Goal: Task Accomplishment & Management: Complete application form

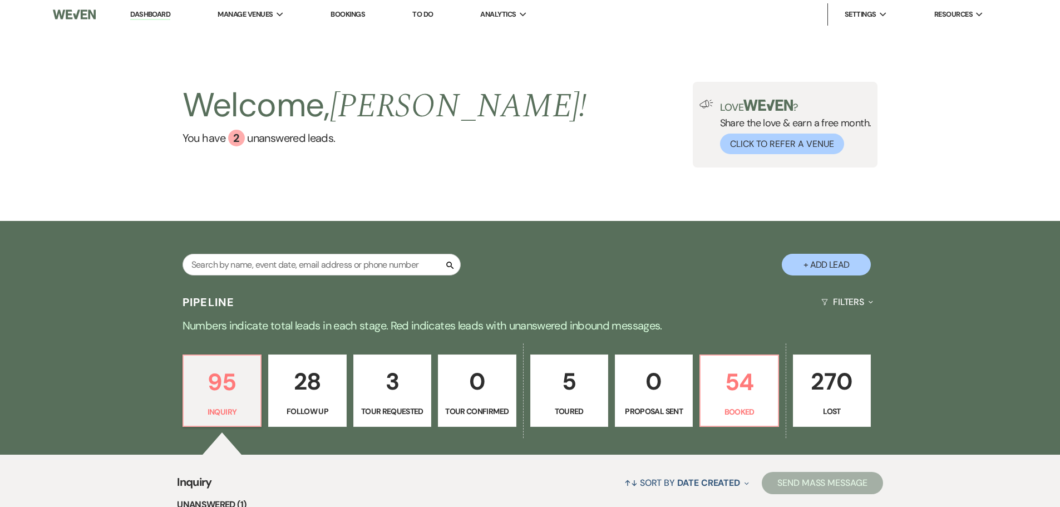
click at [826, 257] on button "+ Add Lead" at bounding box center [826, 265] width 89 height 22
select select "799"
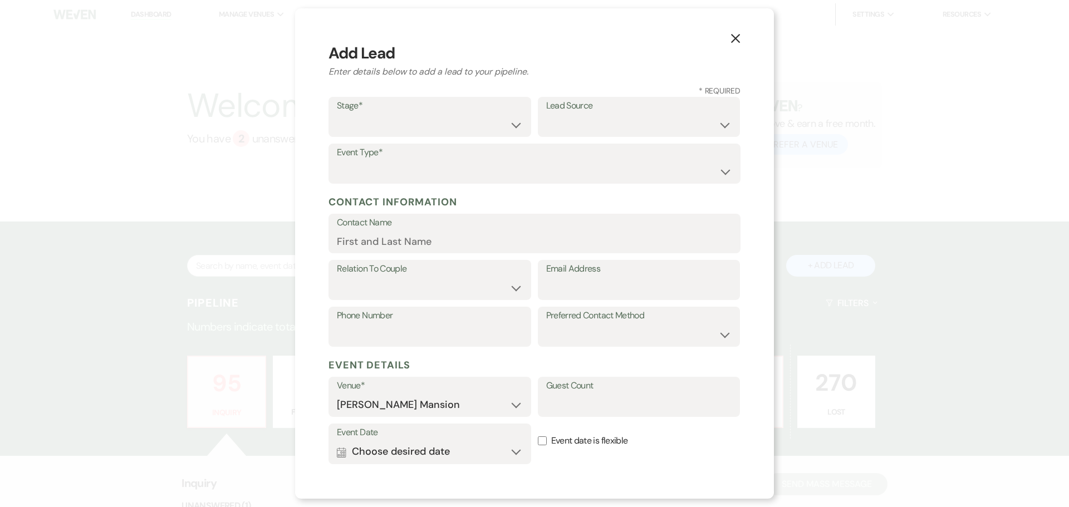
click at [423, 146] on label "Event Type*" at bounding box center [534, 153] width 395 height 16
click at [430, 123] on select "Inquiry Follow Up Tour Requested Tour Confirmed Toured Proposal Sent Booked Lost" at bounding box center [430, 125] width 186 height 22
select select "1"
click at [337, 114] on select "Inquiry Follow Up Tour Requested Tour Confirmed Toured Proposal Sent Booked Lost" at bounding box center [430, 125] width 186 height 22
click at [579, 117] on select "Weven Venue Website Instagram Facebook Pinterest Google The Knot Wedding Wire H…" at bounding box center [639, 125] width 186 height 22
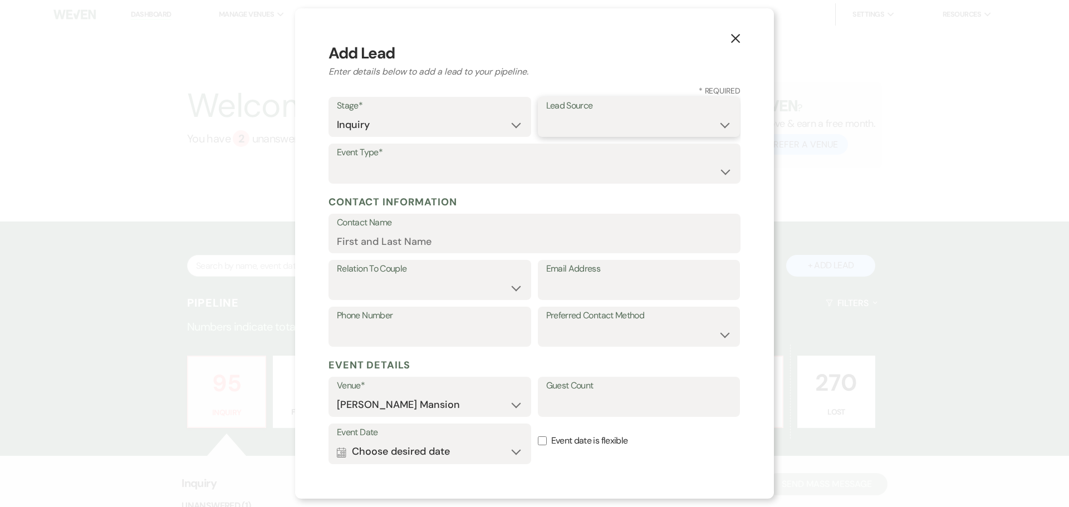
select select "22"
click at [546, 114] on select "Weven Venue Website Instagram Facebook Pinterest Google The Knot Wedding Wire H…" at bounding box center [639, 125] width 186 height 22
click at [358, 146] on label "Event Type*" at bounding box center [534, 153] width 395 height 16
click at [358, 155] on label "Event Type*" at bounding box center [534, 153] width 395 height 16
click at [360, 162] on select "Wedding Anniversary Party Baby Shower Bachelorette / Bachelor Party Birthday Pa…" at bounding box center [534, 172] width 395 height 22
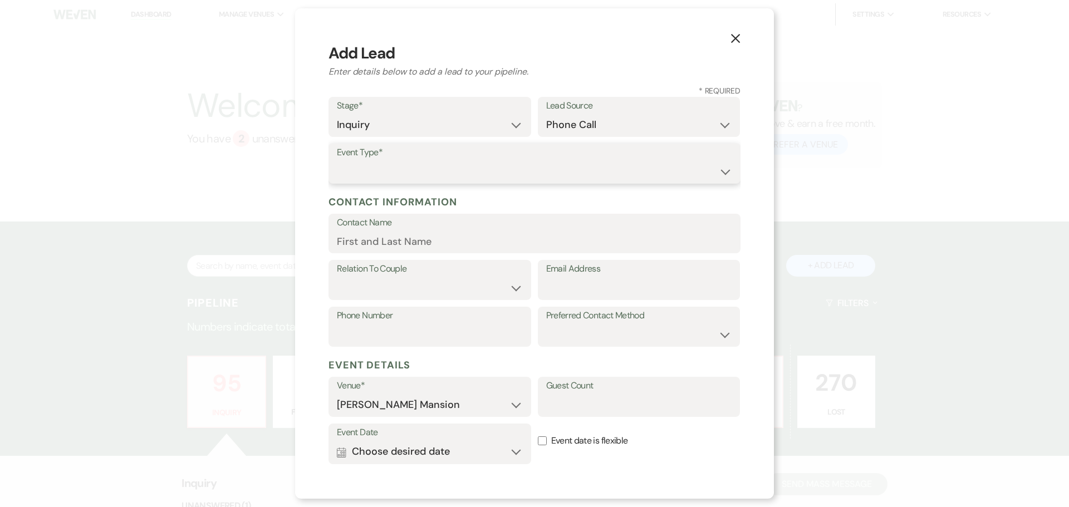
select select "5"
click at [337, 161] on select "Wedding Anniversary Party Baby Shower Bachelorette / Bachelor Party Birthday Pa…" at bounding box center [534, 172] width 395 height 22
click at [380, 236] on input "Contact Name" at bounding box center [534, 241] width 395 height 22
type input "[PERSON_NAME]"
click at [394, 274] on label "Relation To Client" at bounding box center [430, 269] width 186 height 16
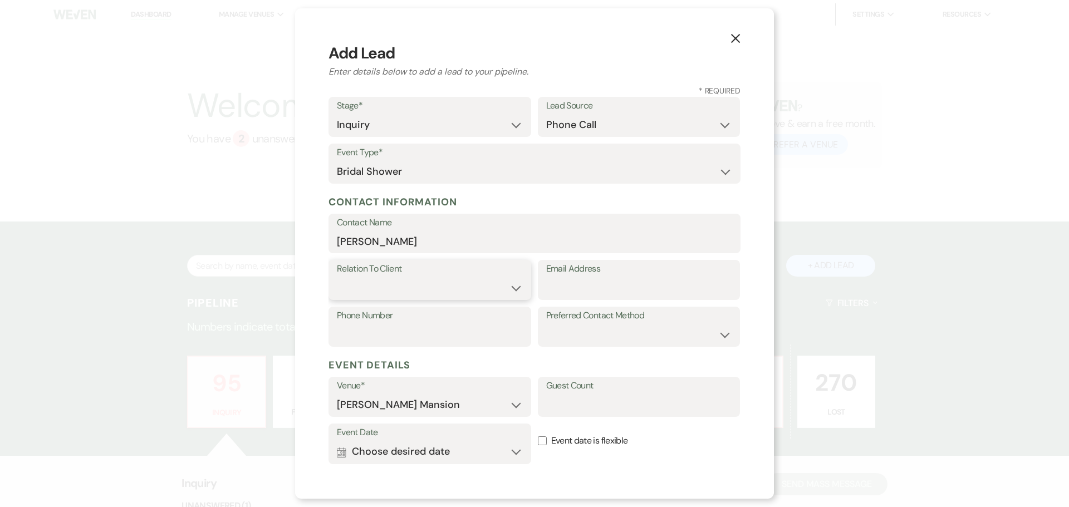
click at [507, 292] on select "Client Event Planner Parent of Client Family Member Friend Other" at bounding box center [430, 288] width 186 height 22
select select "4"
click at [337, 277] on select "Client Event Planner Parent of Client Family Member Friend Other" at bounding box center [430, 288] width 186 height 22
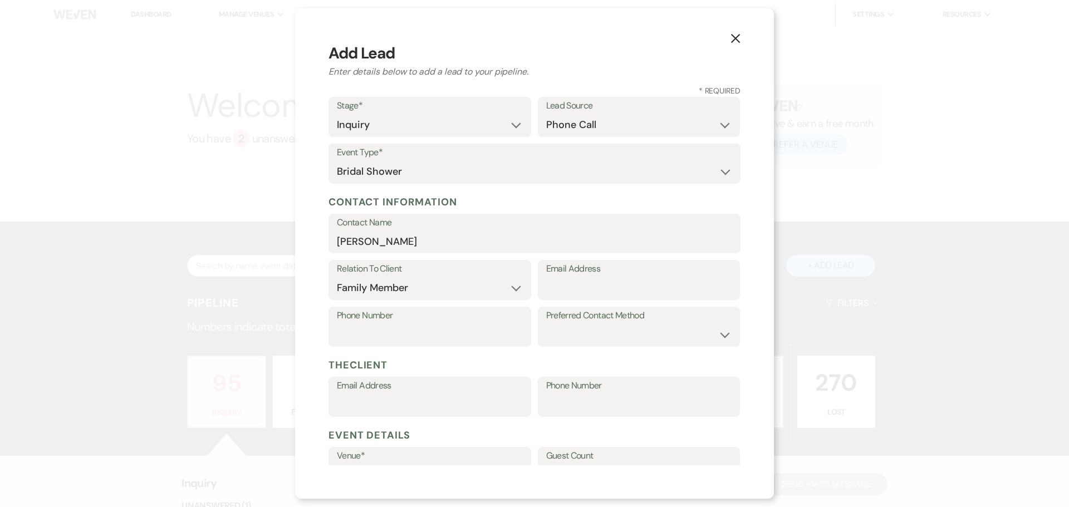
click at [600, 277] on label "Email Address" at bounding box center [639, 269] width 186 height 16
click at [600, 277] on input "Email Address" at bounding box center [639, 288] width 186 height 22
type input "[EMAIL_ADDRESS][DOMAIN_NAME]"
click at [376, 328] on input "Phone Number" at bounding box center [430, 335] width 186 height 22
type input "5086540683"
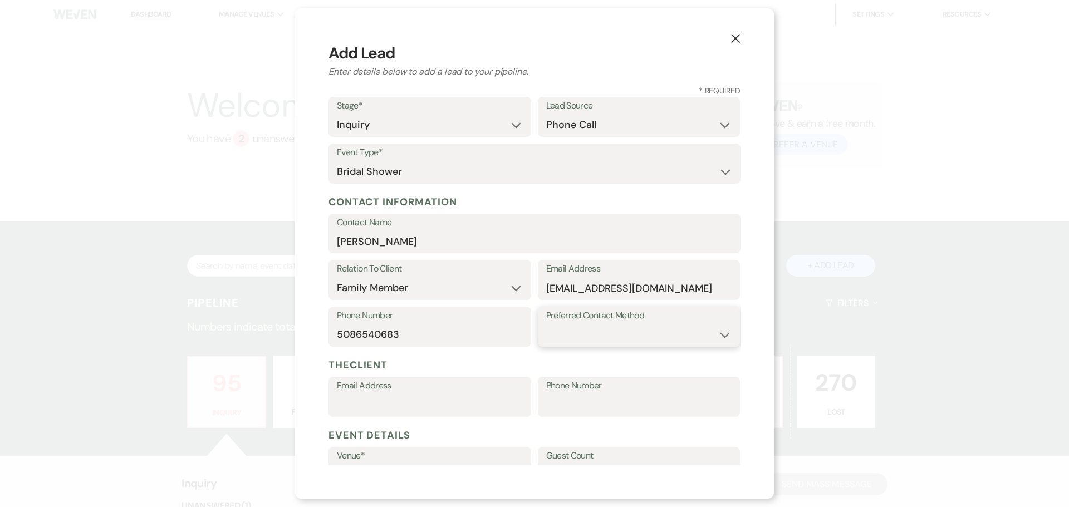
click at [647, 329] on select "Email Phone Text" at bounding box center [639, 335] width 186 height 22
select select "email"
click at [546, 324] on select "Email Phone Text" at bounding box center [639, 335] width 186 height 22
click at [356, 333] on input "5086540683" at bounding box center [430, 335] width 186 height 22
click at [380, 334] on input "508-6540683" at bounding box center [430, 335] width 186 height 22
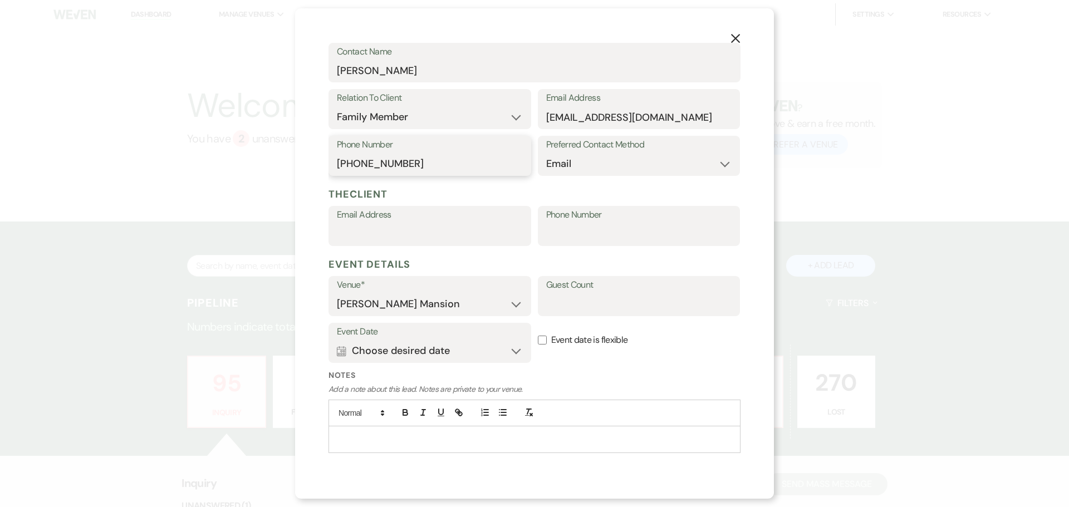
scroll to position [193, 0]
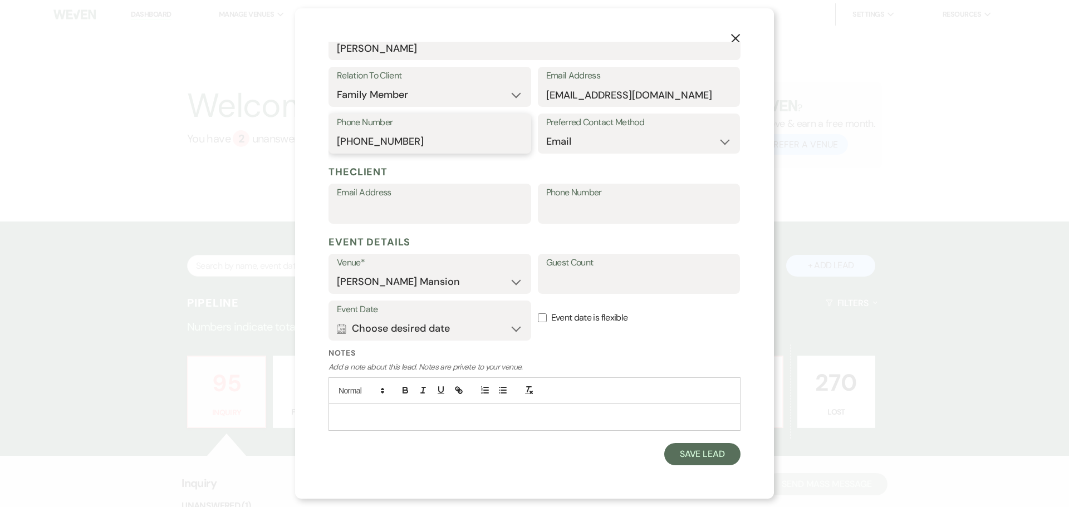
type input "[PHONE_NUMBER]"
click at [538, 317] on input "Event date is flexible" at bounding box center [542, 317] width 9 height 9
checkbox input "true"
click at [502, 334] on button "Calendar Choose desired date Expand" at bounding box center [430, 328] width 186 height 22
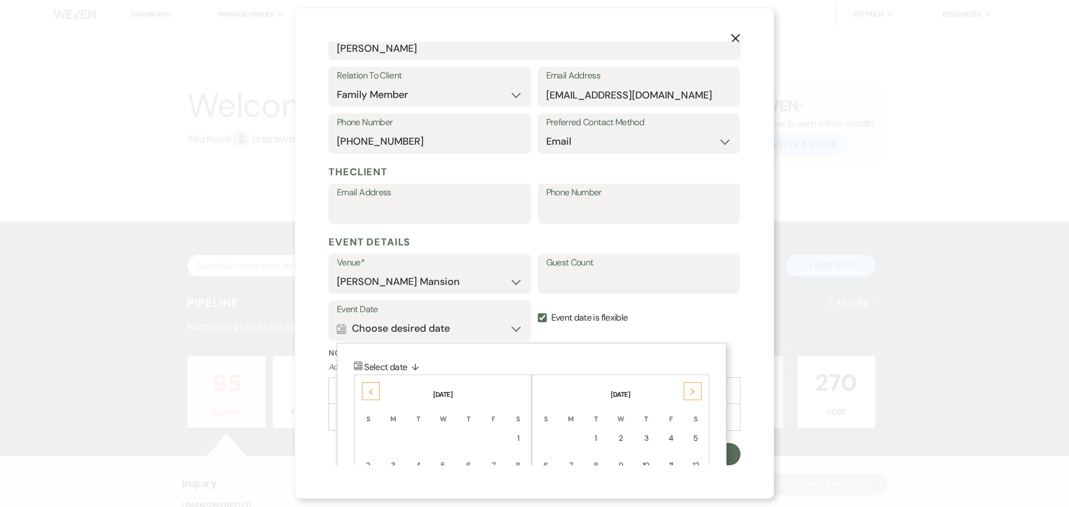
click at [698, 390] on div "Next" at bounding box center [693, 391] width 18 height 18
click at [372, 387] on div "Previous" at bounding box center [371, 391] width 18 height 18
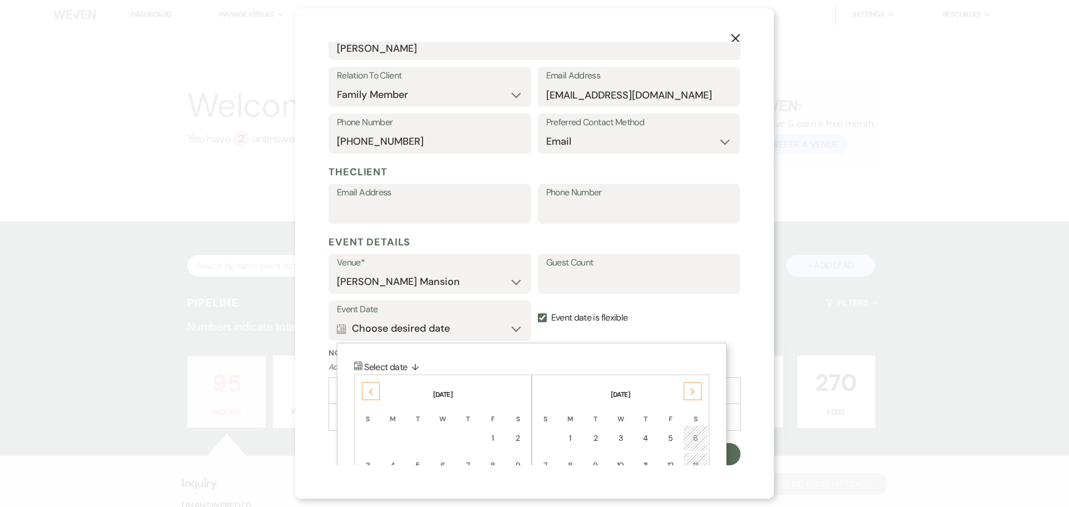
click at [372, 387] on div "Previous" at bounding box center [371, 391] width 18 height 18
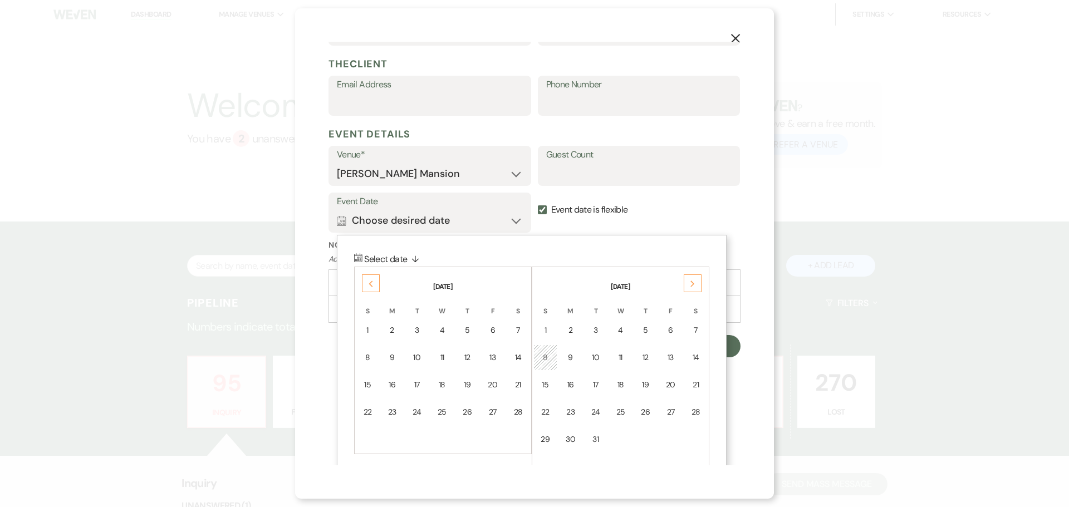
scroll to position [304, 0]
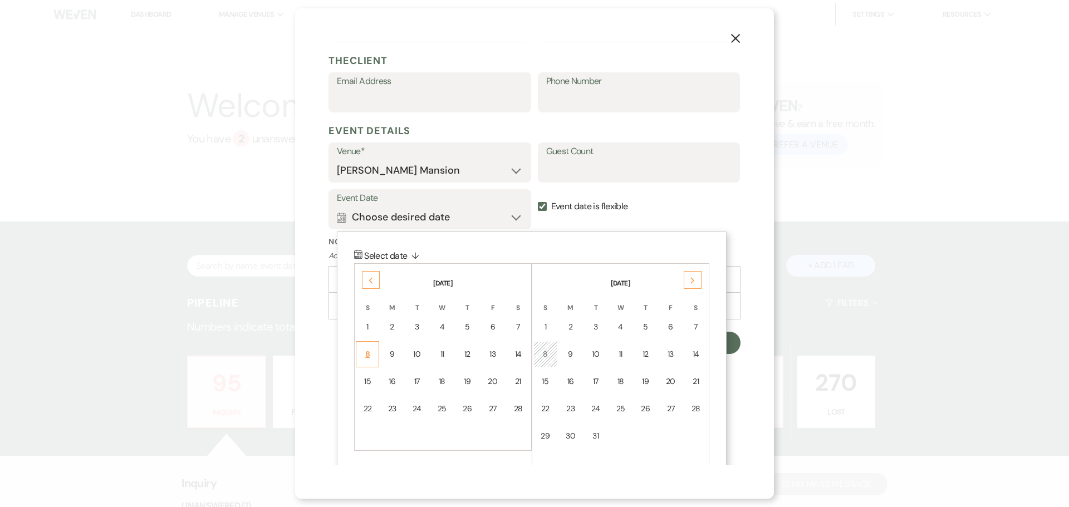
click at [365, 355] on div "8" at bounding box center [367, 354] width 9 height 12
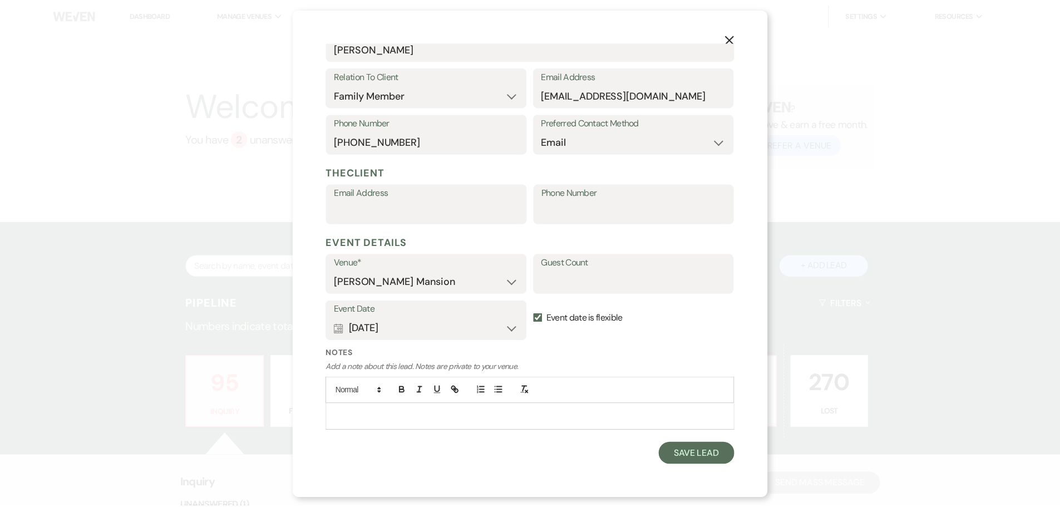
scroll to position [193, 0]
click at [692, 456] on button "Save Lead" at bounding box center [702, 454] width 76 height 22
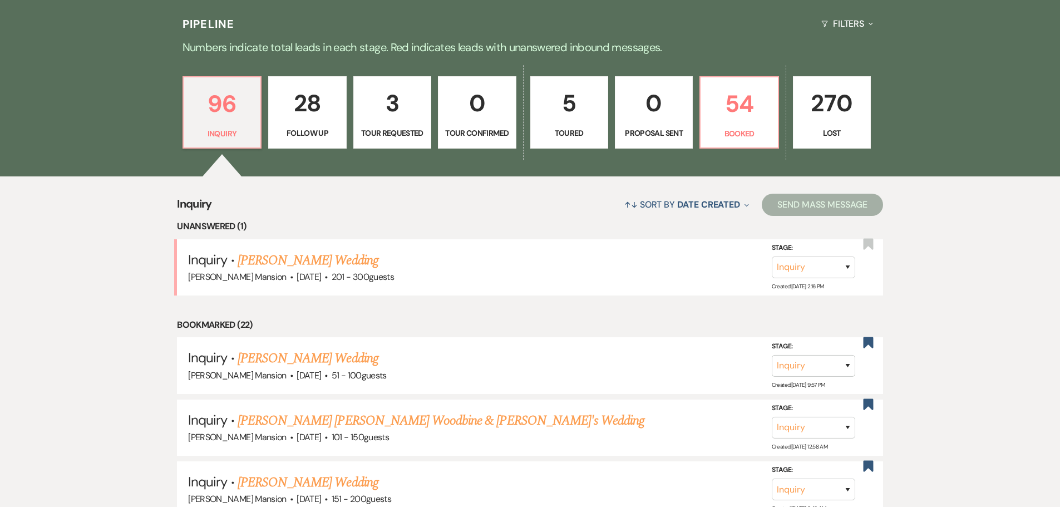
scroll to position [0, 0]
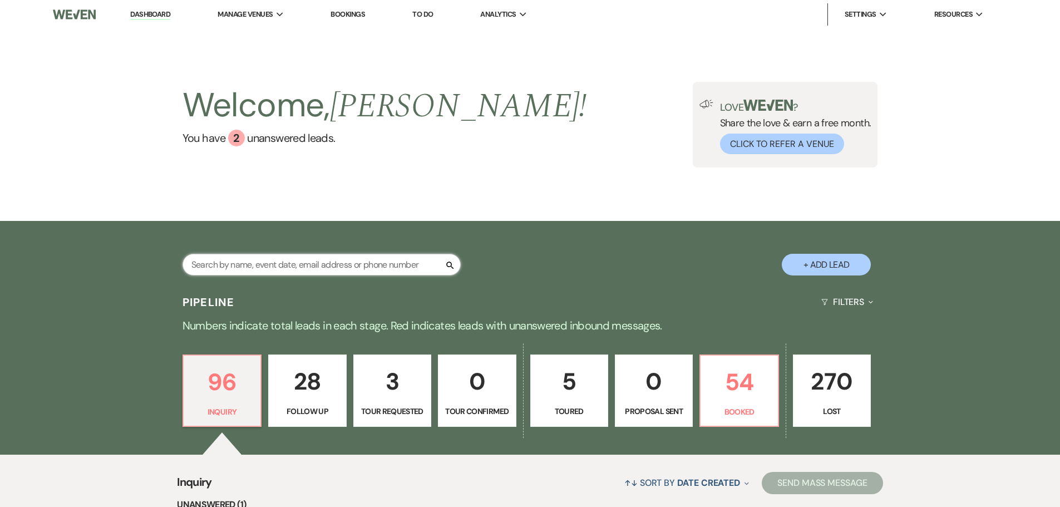
click at [341, 269] on input "text" at bounding box center [322, 265] width 278 height 22
type input "sus"
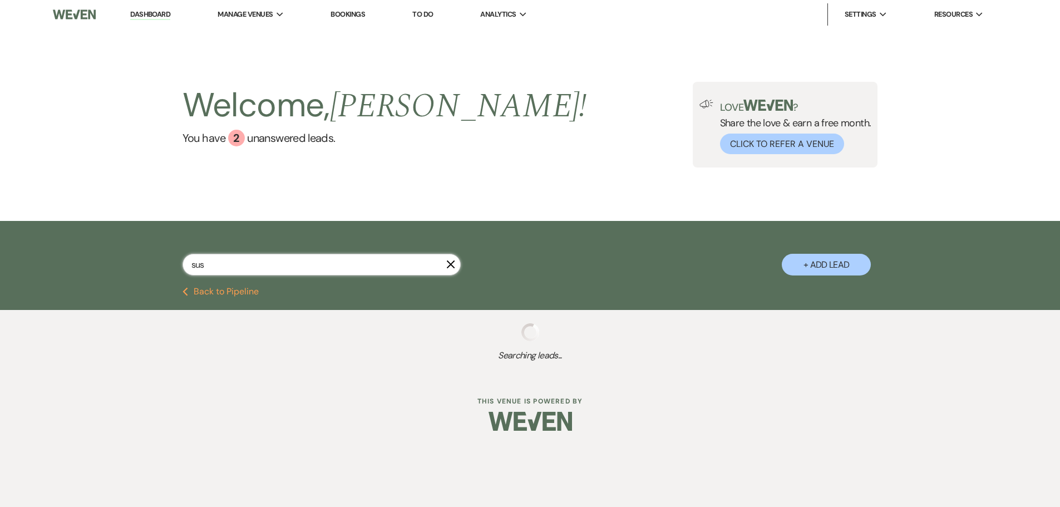
select select "8"
select select "6"
select select "8"
select select "5"
select select "8"
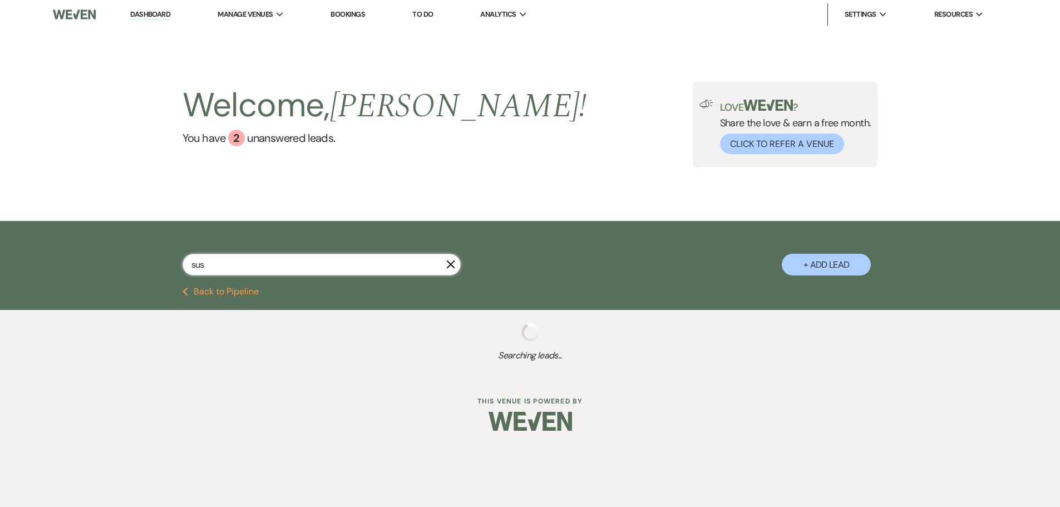
select select "5"
select select "8"
select select "6"
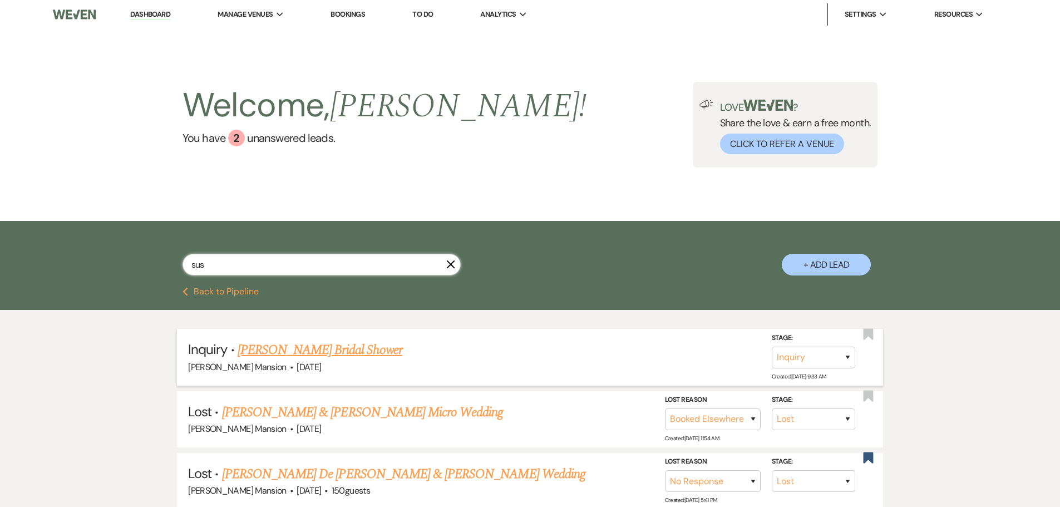
type input "sus"
click at [324, 351] on link "[PERSON_NAME] Bridal Shower" at bounding box center [320, 350] width 165 height 20
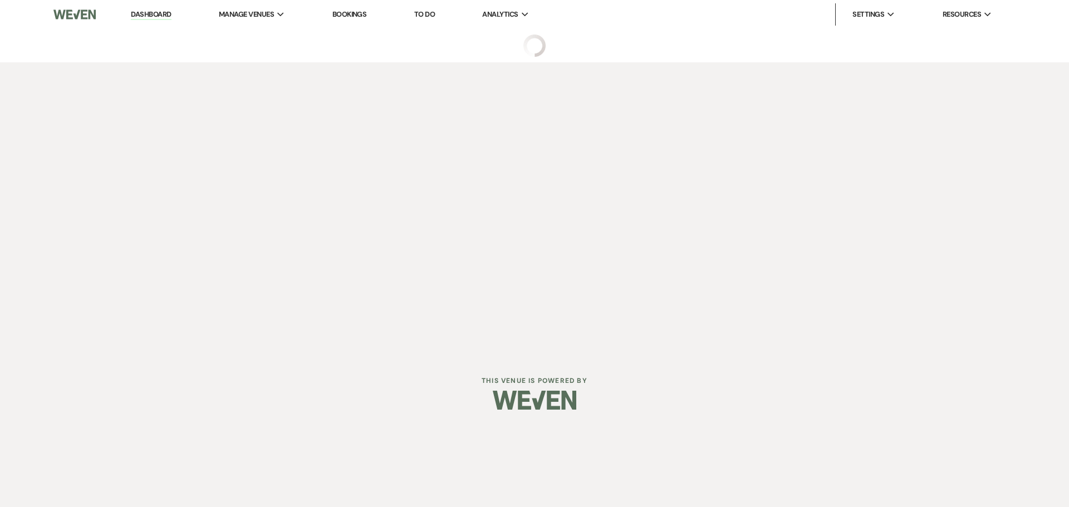
select select "22"
select select "5"
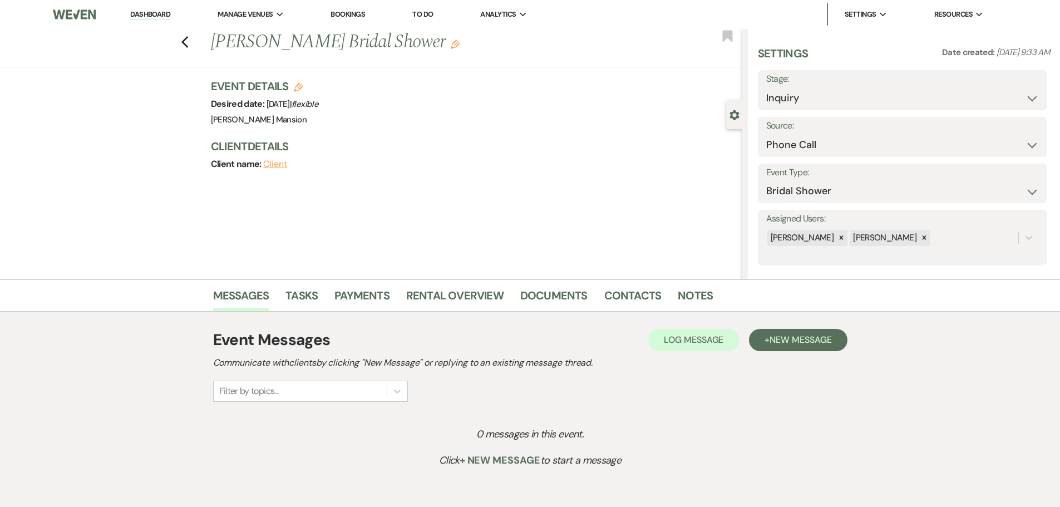
click at [451, 46] on use "button" at bounding box center [455, 44] width 9 height 9
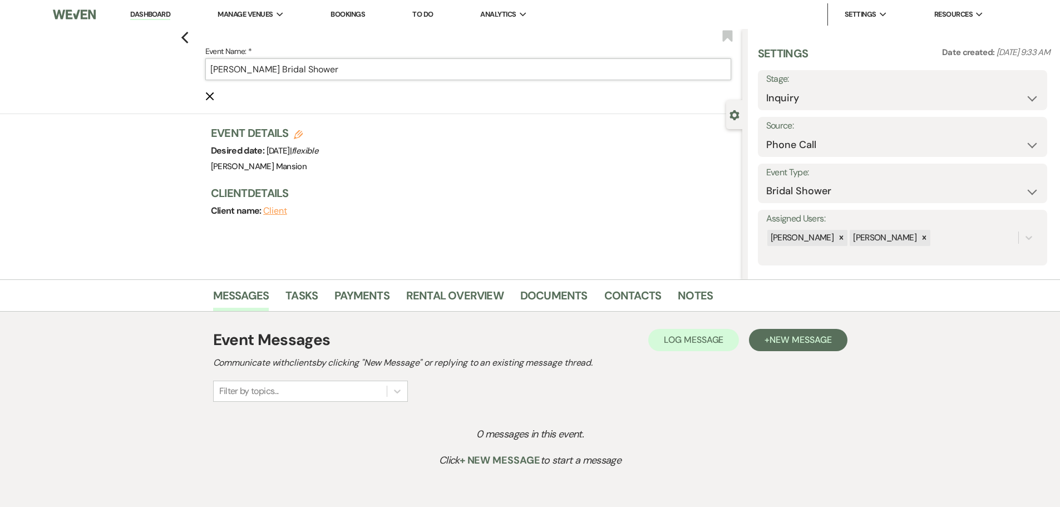
drag, startPoint x: 239, startPoint y: 69, endPoint x: 199, endPoint y: 67, distance: 40.7
click at [199, 67] on div "Previous Event Name: * [PERSON_NAME] Bridal Shower Cancel Edit Bookmark" at bounding box center [368, 71] width 748 height 85
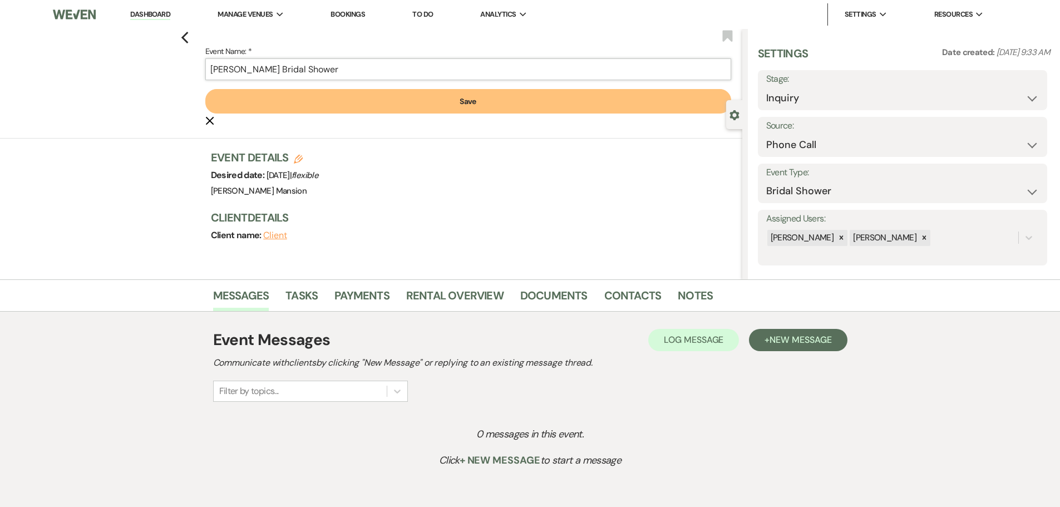
type input "[PERSON_NAME] Bridal Shower"
click at [392, 103] on button "Save" at bounding box center [468, 101] width 526 height 24
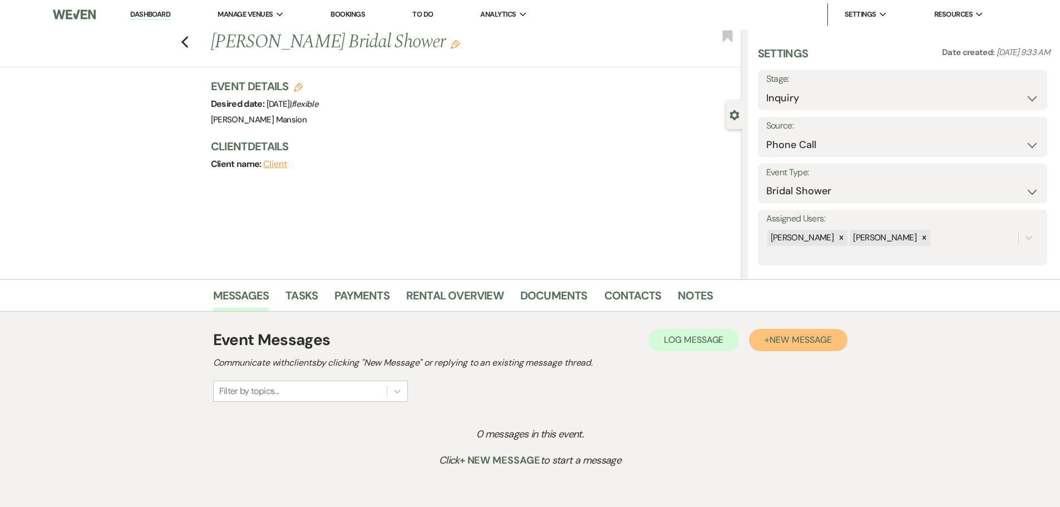
click at [805, 339] on span "New Message" at bounding box center [801, 340] width 62 height 12
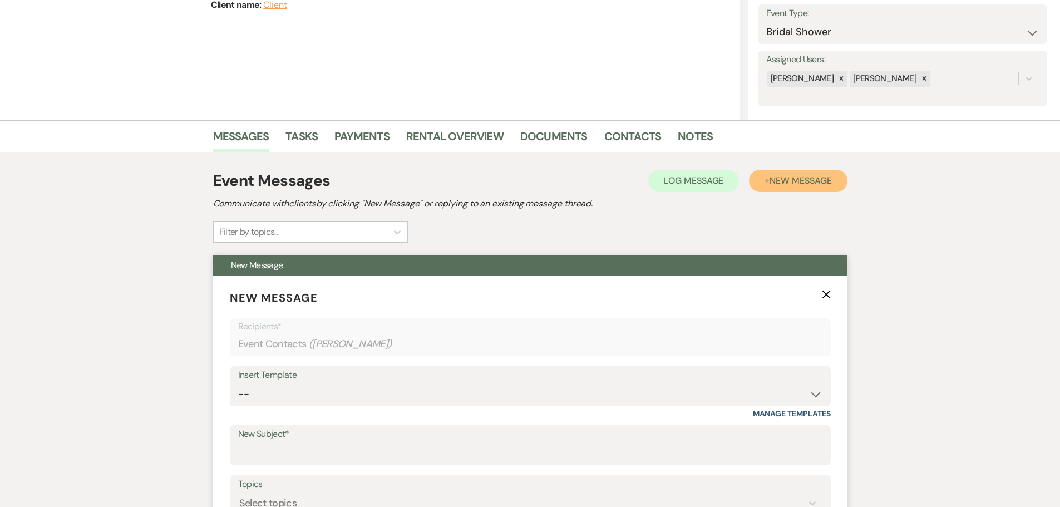
scroll to position [334, 0]
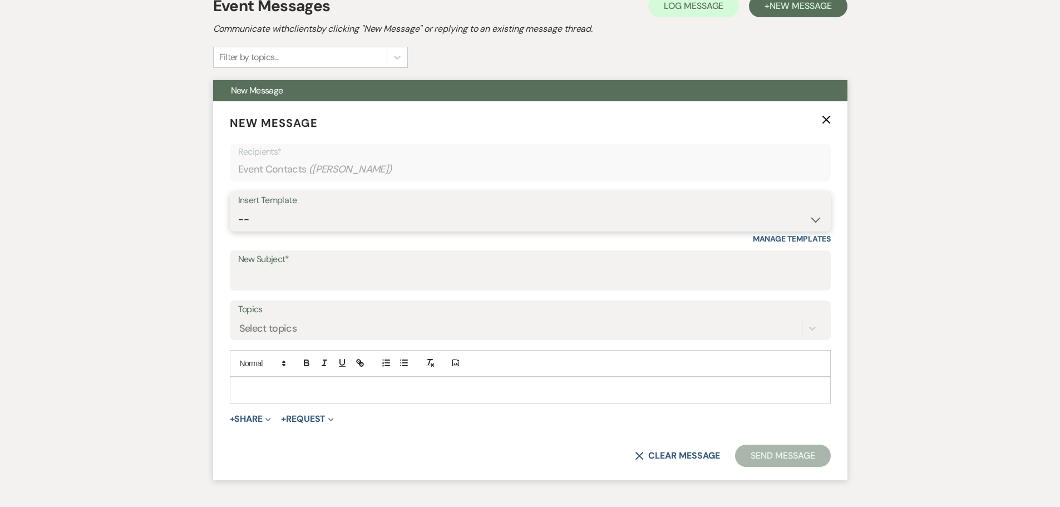
click at [817, 223] on select "-- Initial Inquiry Response Tour Request Response Follow Up Contract (Pre-Booke…" at bounding box center [530, 220] width 584 height 22
select select "4244"
click at [238, 209] on select "-- Initial Inquiry Response Tour Request Response Follow Up Contract (Pre-Booke…" at bounding box center [530, 220] width 584 height 22
type input "Congratulations from [PERSON_NAME][GEOGRAPHIC_DATA]"
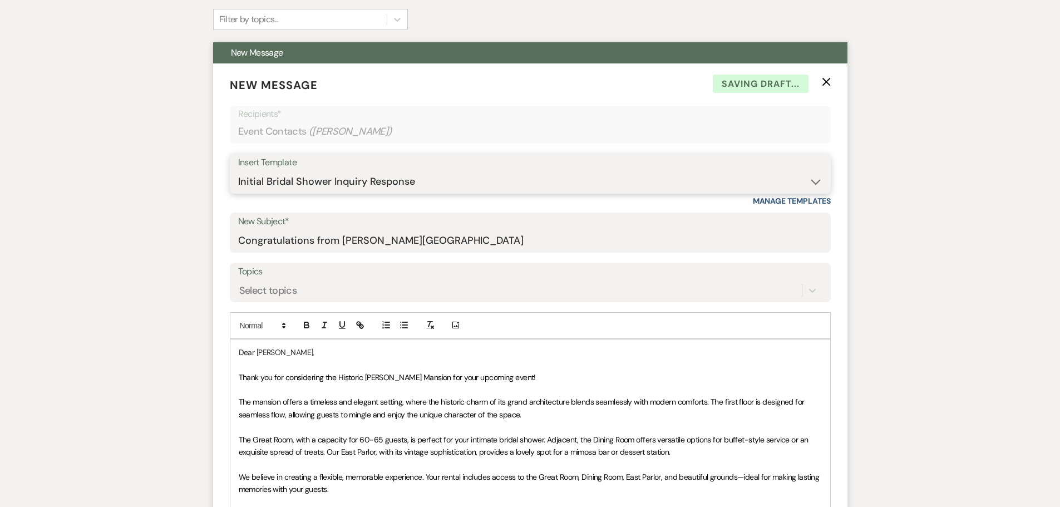
scroll to position [390, 0]
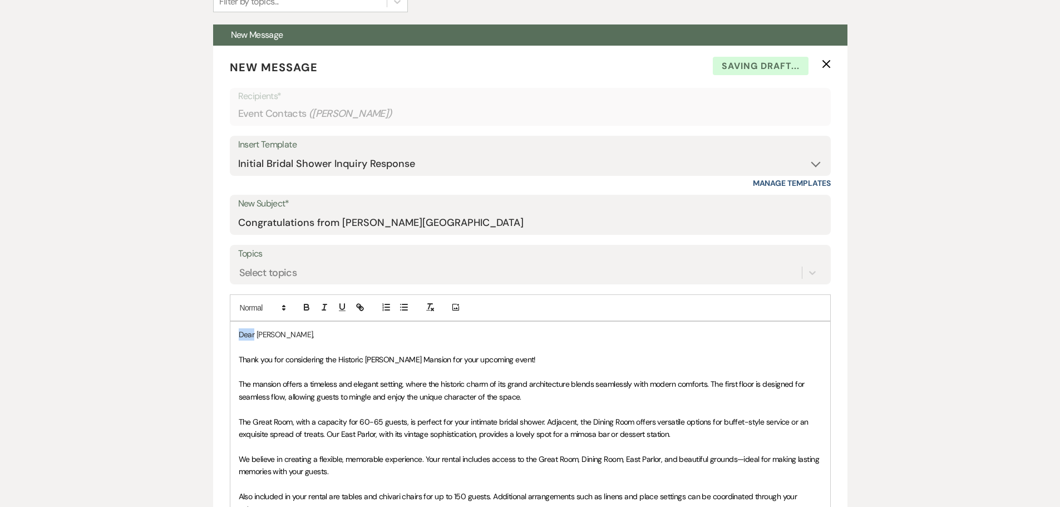
drag, startPoint x: 255, startPoint y: 335, endPoint x: 211, endPoint y: 329, distance: 44.4
click at [211, 329] on div "Messages Tasks Payments Rental Overview Documents Contacts Notes Event Messages…" at bounding box center [530, 414] width 1060 height 1048
drag, startPoint x: 284, startPoint y: 357, endPoint x: 235, endPoint y: 356, distance: 48.4
click at [235, 356] on div "Hi [PERSON_NAME], Thank you for considering the Historic [PERSON_NAME] Mansion …" at bounding box center [530, 509] width 600 height 375
click at [713, 361] on p "It was a pleasure speaking with you this morning and thank you considering the …" at bounding box center [530, 359] width 583 height 12
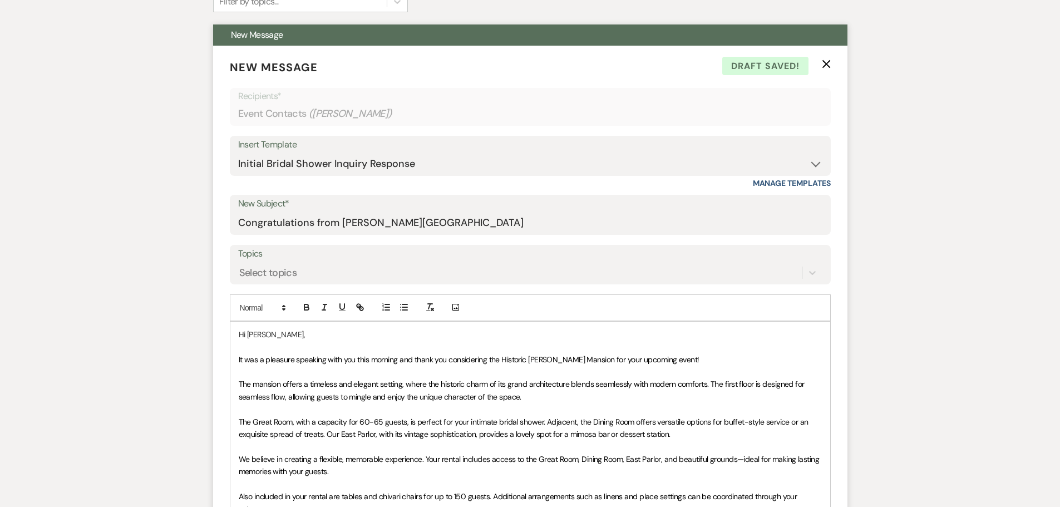
drag, startPoint x: 537, startPoint y: 400, endPoint x: 241, endPoint y: 384, distance: 296.0
click at [241, 384] on p "The mansion offers a timeless and elegant setting, where the historic charm of …" at bounding box center [530, 390] width 583 height 25
click at [557, 404] on p at bounding box center [530, 409] width 583 height 12
drag, startPoint x: 536, startPoint y: 396, endPoint x: 237, endPoint y: 383, distance: 299.2
click at [237, 383] on div "Hi [PERSON_NAME], It was a pleasure speaking with you this morning and thank yo…" at bounding box center [530, 509] width 600 height 375
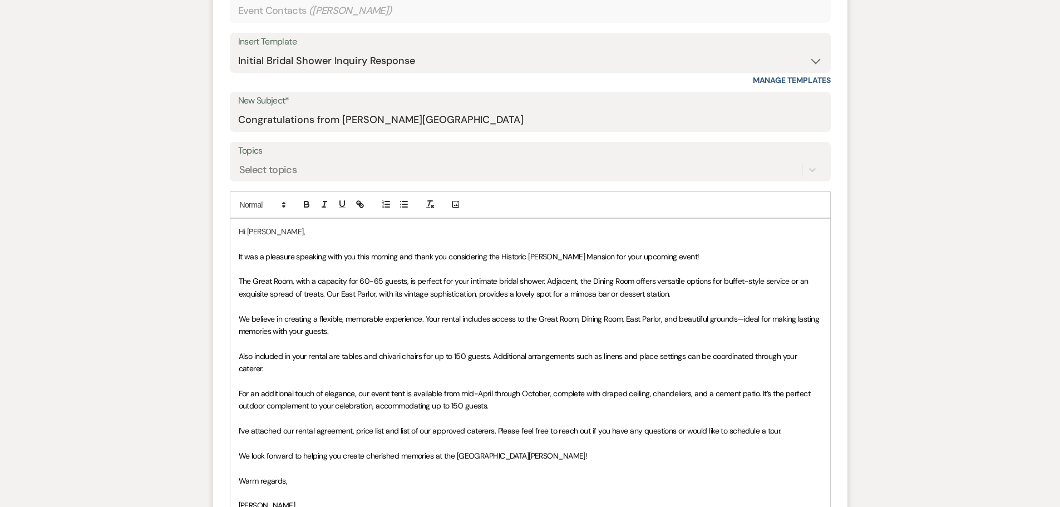
scroll to position [501, 0]
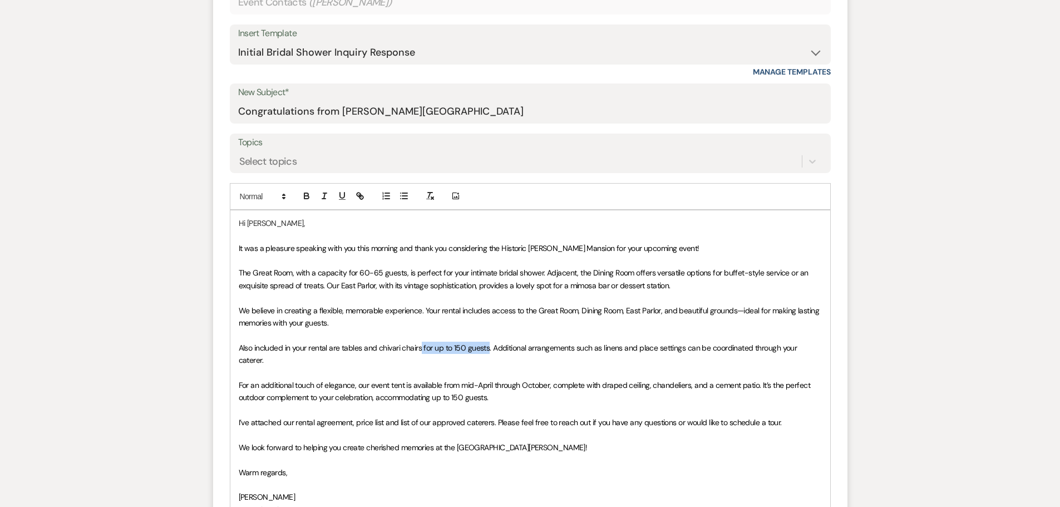
drag, startPoint x: 488, startPoint y: 348, endPoint x: 422, endPoint y: 349, distance: 66.3
click at [422, 349] on span "Also included in your rental are tables and chivari chairs for up to 150 guests…" at bounding box center [519, 354] width 561 height 22
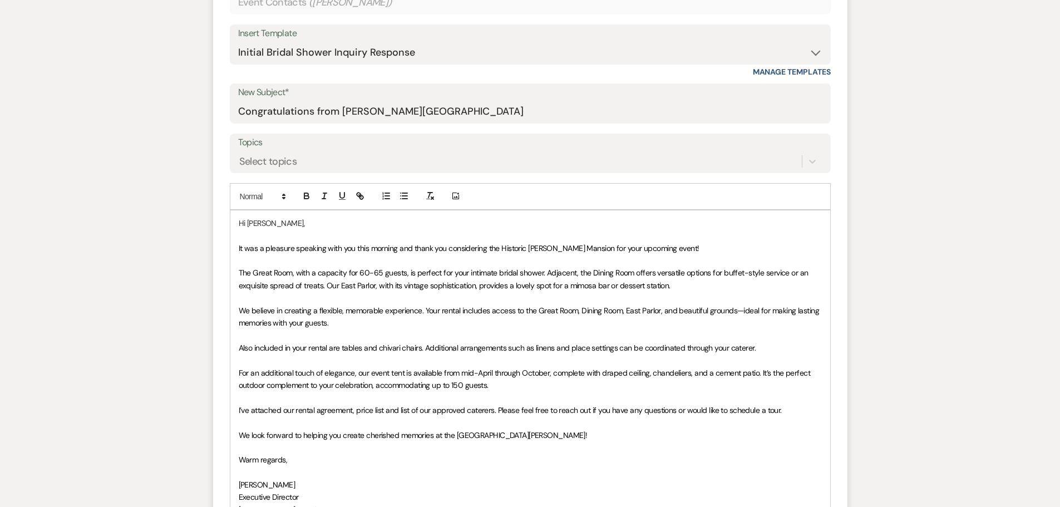
click at [425, 348] on span "Also included in your rental are tables and chivari chairs. Additional arrangem…" at bounding box center [498, 348] width 518 height 10
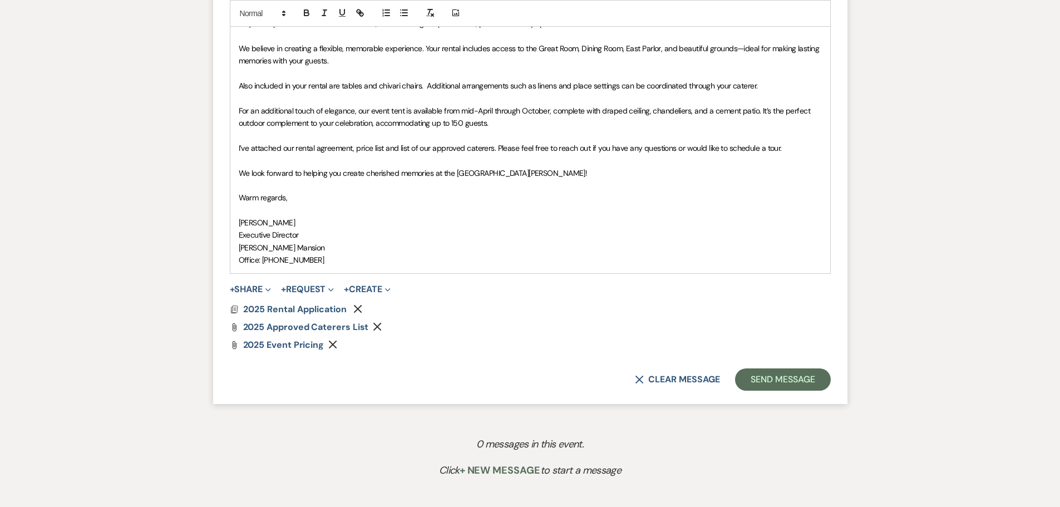
scroll to position [779, 0]
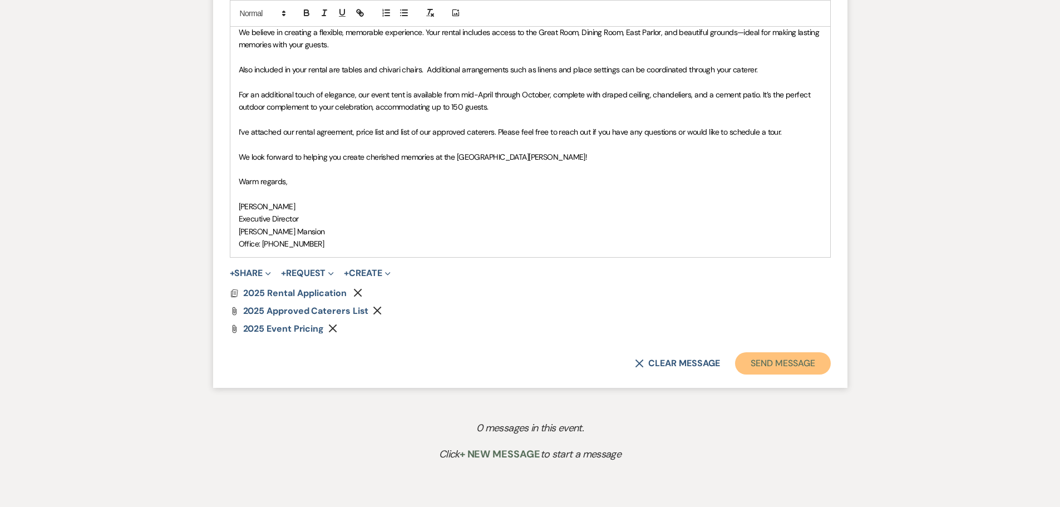
click at [758, 357] on button "Send Message" at bounding box center [782, 363] width 95 height 22
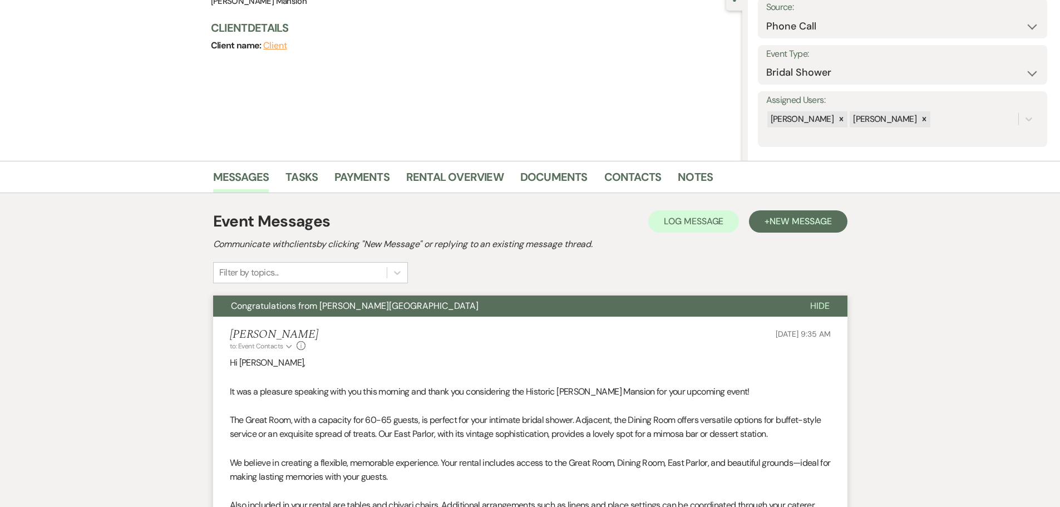
scroll to position [0, 0]
